Goal: Task Accomplishment & Management: Use online tool/utility

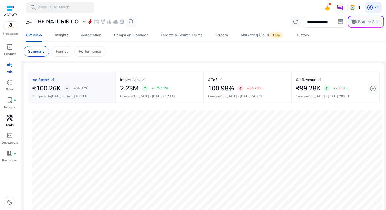
click at [10, 118] on span "handyman" at bounding box center [9, 117] width 6 height 6
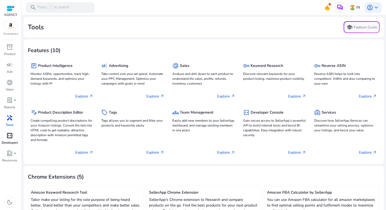
click at [9, 133] on span "code_blocks" at bounding box center [9, 135] width 6 height 6
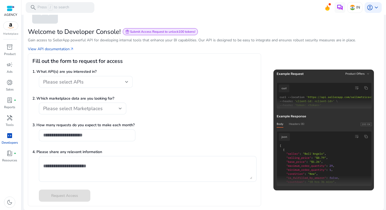
scroll to position [28, 0]
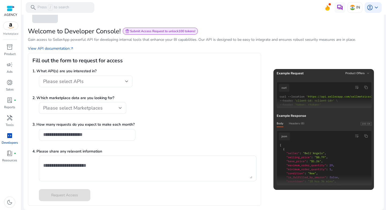
click at [115, 79] on div "Please select APIs" at bounding box center [84, 81] width 82 height 6
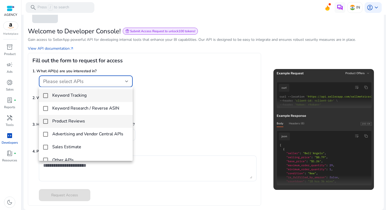
scroll to position [8, 0]
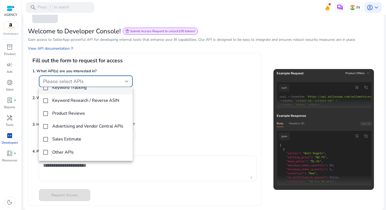
click at [197, 134] on div at bounding box center [193, 105] width 386 height 210
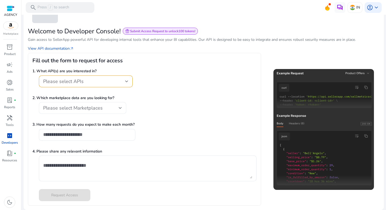
click at [74, 108] on span "Please select Marketplaces" at bounding box center [72, 107] width 59 height 6
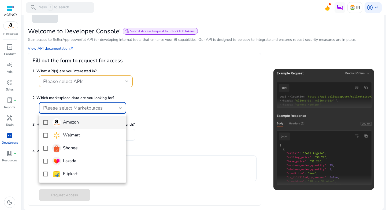
click at [74, 108] on div at bounding box center [193, 105] width 386 height 210
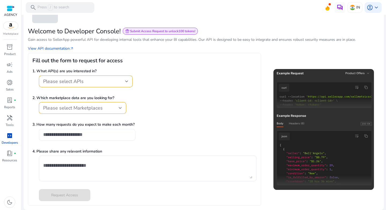
click at [74, 137] on div at bounding box center [87, 135] width 88 height 12
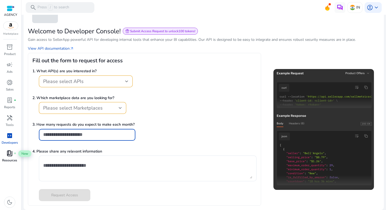
click at [11, 153] on span "book_4" at bounding box center [9, 153] width 6 height 6
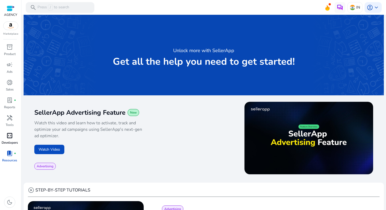
click at [6, 133] on div "code_blocks" at bounding box center [9, 135] width 15 height 9
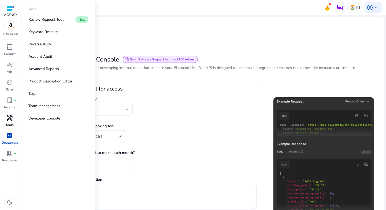
click at [9, 119] on span "handyman" at bounding box center [9, 117] width 6 height 6
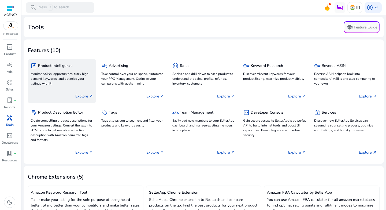
click at [83, 98] on p "Explore arrow_outward" at bounding box center [84, 96] width 18 height 6
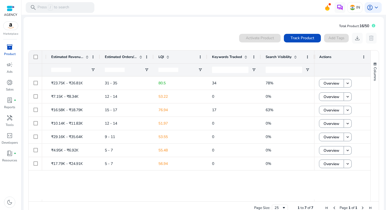
scroll to position [0, 80]
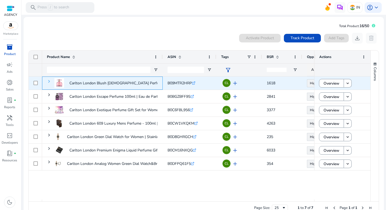
click at [50, 82] on span at bounding box center [49, 81] width 4 height 4
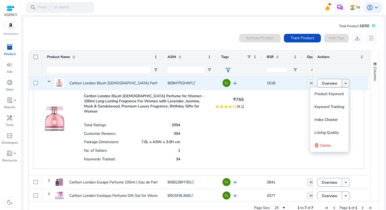
click at [345, 86] on span at bounding box center [346, 83] width 8 height 13
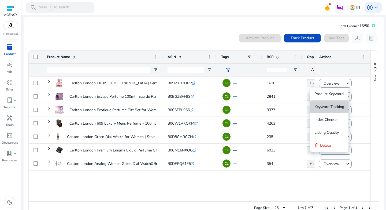
click at [333, 105] on span "Keyword Tracking" at bounding box center [329, 106] width 30 height 5
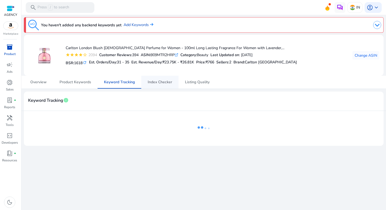
click at [158, 80] on span "Index Checker" at bounding box center [160, 82] width 24 height 4
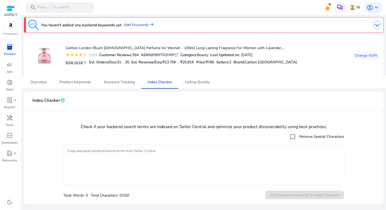
click at [10, 51] on div "inventory_2" at bounding box center [9, 47] width 15 height 9
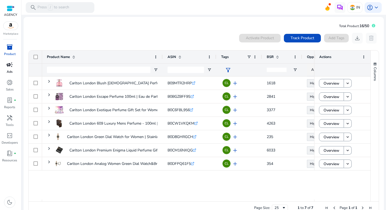
click at [12, 66] on span "campaign" at bounding box center [9, 64] width 6 height 6
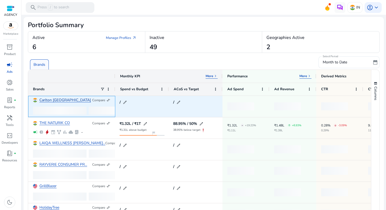
click at [49, 99] on link "Carlton [GEOGRAPHIC_DATA]" at bounding box center [64, 100] width 51 height 4
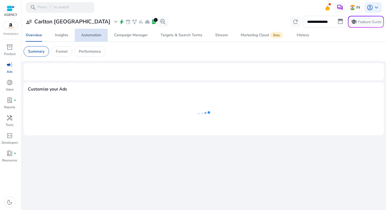
click at [92, 34] on div "Automation" at bounding box center [91, 35] width 20 height 4
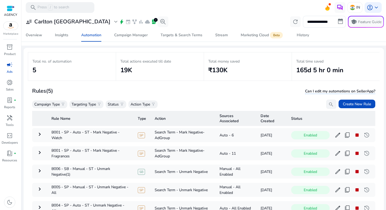
scroll to position [39, 0]
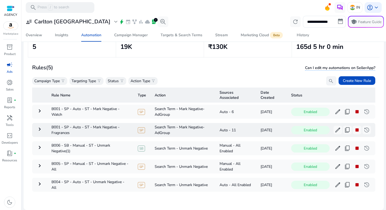
click at [41, 131] on mat-icon "keyboard_arrow_right" at bounding box center [39, 129] width 6 height 6
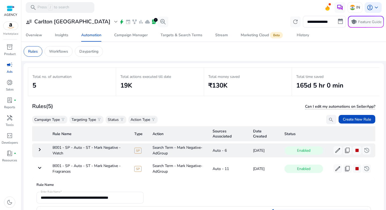
scroll to position [1, 0]
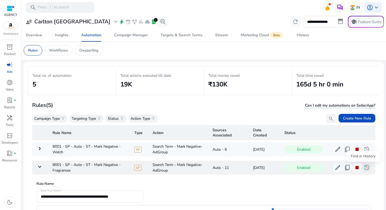
click at [363, 168] on span "history" at bounding box center [366, 167] width 6 height 6
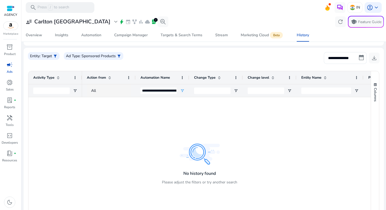
scroll to position [49, 0]
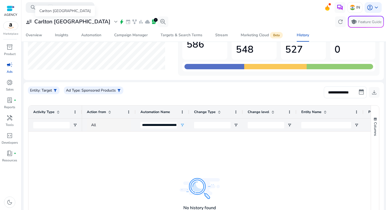
click at [55, 21] on h3 "Carlton [GEOGRAPHIC_DATA]" at bounding box center [72, 21] width 76 height 6
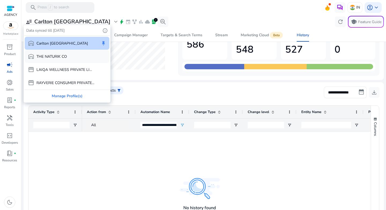
click at [46, 58] on p "THE NATURIK CO" at bounding box center [51, 57] width 31 height 6
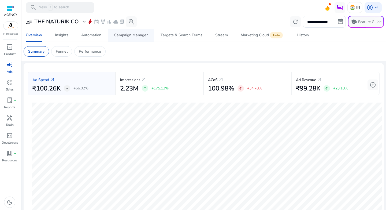
click at [128, 38] on span "Campaign Manager" at bounding box center [130, 35] width 33 height 13
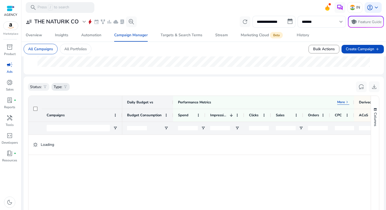
scroll to position [167, 0]
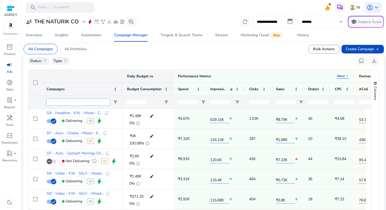
click at [92, 102] on input "Campaigns Filter Input" at bounding box center [78, 102] width 63 height 6
paste input "**********"
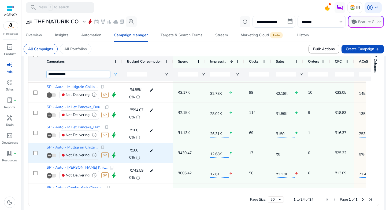
scroll to position [161, 0]
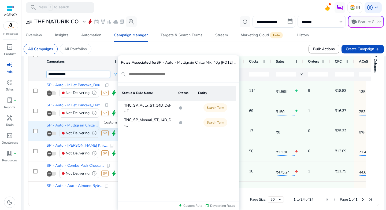
type input "**********"
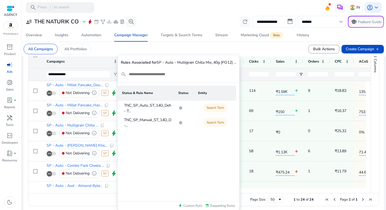
click at [181, 108] on div at bounding box center [180, 107] width 3 height 3
click at [180, 108] on div at bounding box center [180, 107] width 3 height 3
click at [159, 122] on p "TNC_SP_Manual_ST_14D_DeNegation_Weekly -..." at bounding box center [163, 122] width 78 height 11
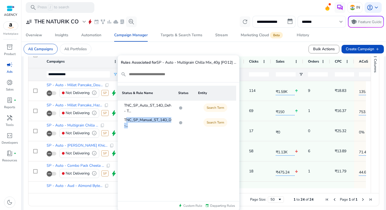
click at [159, 122] on p "TNC_SP_Manual_ST_14D_DeNegation_Weekly -..." at bounding box center [163, 122] width 78 height 11
click at [145, 126] on p "TNC_SP_Manual_ST_14D_DeNegation_Weekly -..." at bounding box center [163, 122] width 78 height 11
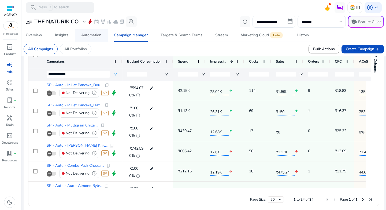
click at [95, 37] on div "Automation" at bounding box center [91, 35] width 20 height 4
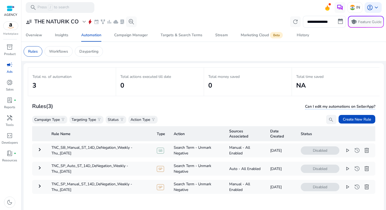
scroll to position [39, 0]
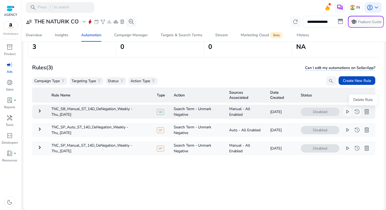
click at [363, 113] on span "delete" at bounding box center [366, 111] width 6 height 6
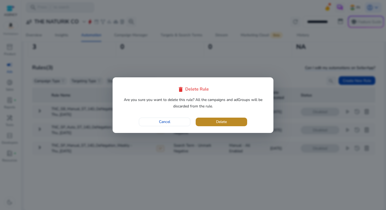
click at [243, 124] on span "button" at bounding box center [221, 121] width 51 height 13
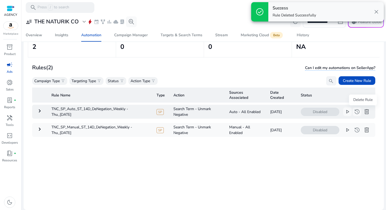
click at [364, 112] on span "delete" at bounding box center [366, 111] width 6 height 6
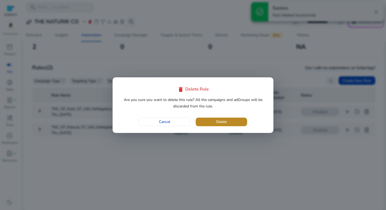
click at [229, 126] on span "button" at bounding box center [221, 121] width 51 height 13
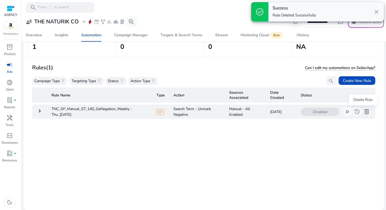
click at [363, 111] on span "delete" at bounding box center [366, 111] width 6 height 6
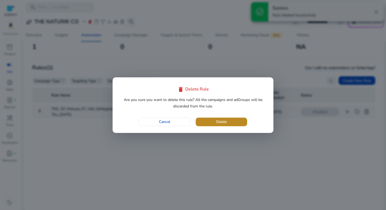
click at [233, 123] on span "button" at bounding box center [221, 121] width 51 height 13
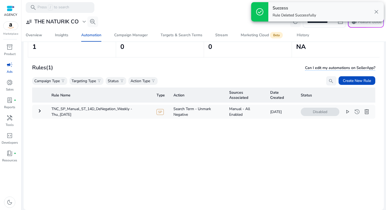
scroll to position [0, 0]
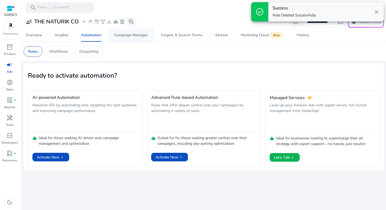
click at [131, 38] on span "Campaign Manager" at bounding box center [130, 35] width 33 height 13
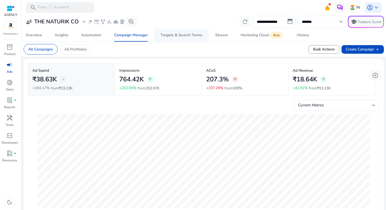
drag, startPoint x: 182, startPoint y: 37, endPoint x: 178, endPoint y: 38, distance: 3.7
click at [182, 37] on div "Targets & Search Terms" at bounding box center [181, 35] width 42 height 4
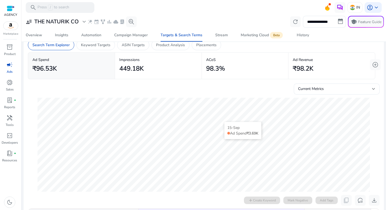
scroll to position [109, 0]
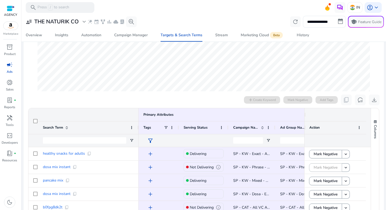
click at [247, 136] on div at bounding box center [248, 140] width 30 height 13
click at [248, 140] on input "Campaign Name Filter Input" at bounding box center [248, 140] width 30 height 6
paste input "**********"
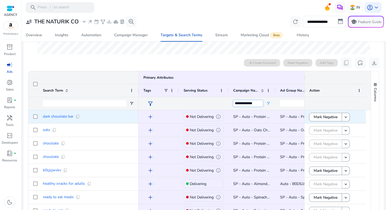
scroll to position [145, 0]
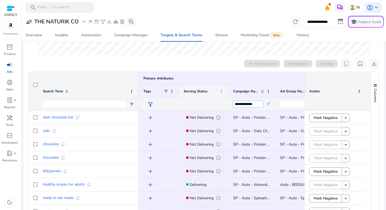
type input "**********"
click at [220, 92] on span at bounding box center [221, 91] width 4 height 4
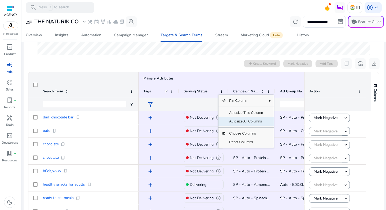
click at [241, 120] on span "Autosize All Columns" at bounding box center [246, 121] width 40 height 9
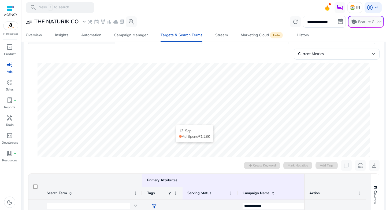
scroll to position [0, 0]
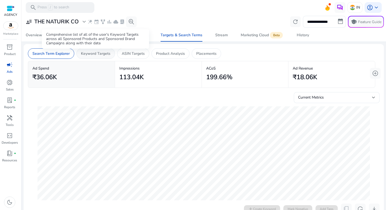
click at [104, 53] on p "Keyword Targets" at bounding box center [95, 54] width 29 height 6
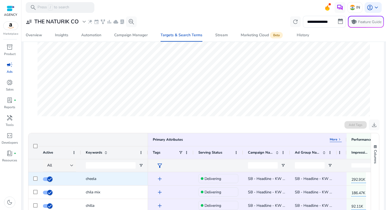
scroll to position [159, 0]
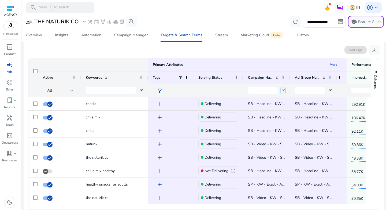
click at [282, 90] on span "Open Filter Menu" at bounding box center [283, 90] width 4 height 4
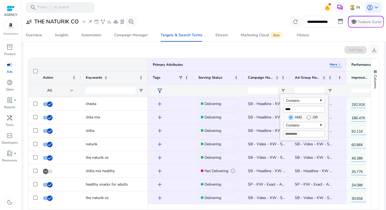
type input "****"
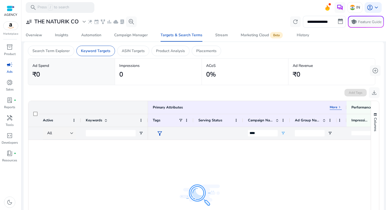
scroll to position [0, 0]
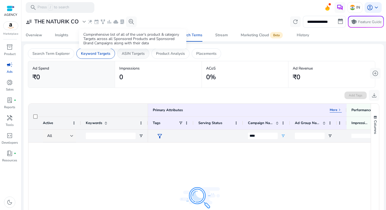
click at [133, 55] on p "ASIN Targets" at bounding box center [133, 54] width 23 height 6
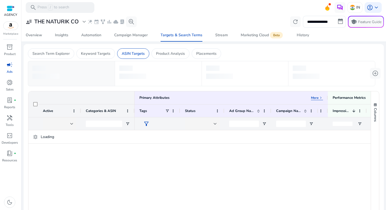
scroll to position [46, 0]
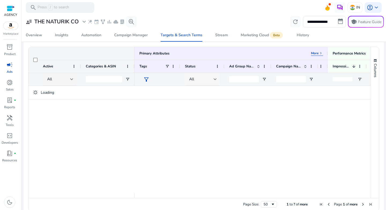
click at [214, 78] on div at bounding box center [215, 79] width 3 height 2
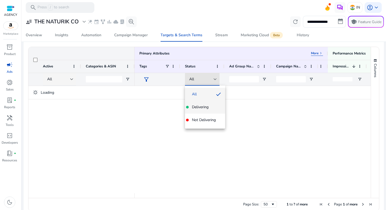
click at [206, 107] on span "Delivering" at bounding box center [200, 106] width 17 height 5
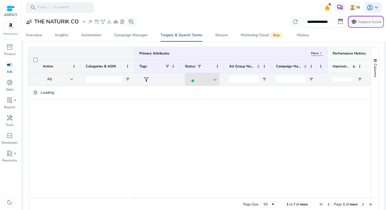
scroll to position [0, 31]
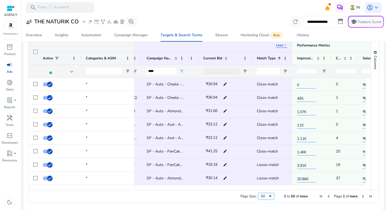
click at [268, 197] on span "Page Size" at bounding box center [270, 196] width 4 height 4
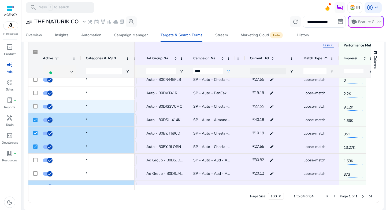
click at [36, 108] on div at bounding box center [35, 106] width 4 height 11
